Goal: Task Accomplishment & Management: Manage account settings

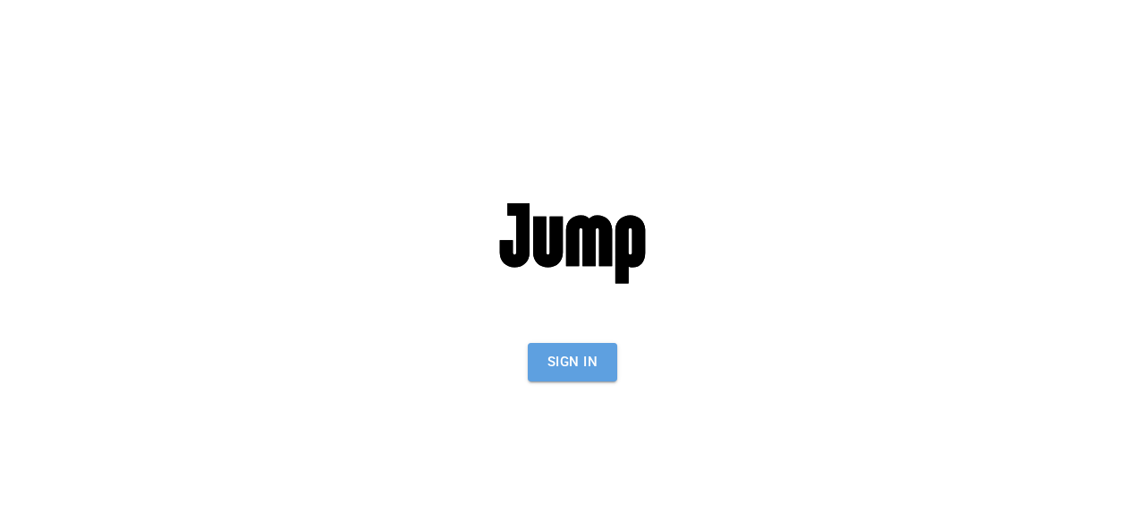
click at [568, 364] on button "Sign In" at bounding box center [572, 362] width 89 height 38
click at [558, 361] on button "Sign In" at bounding box center [572, 362] width 89 height 38
click at [581, 355] on button "Sign In" at bounding box center [572, 362] width 89 height 38
